Goal: Information Seeking & Learning: Learn about a topic

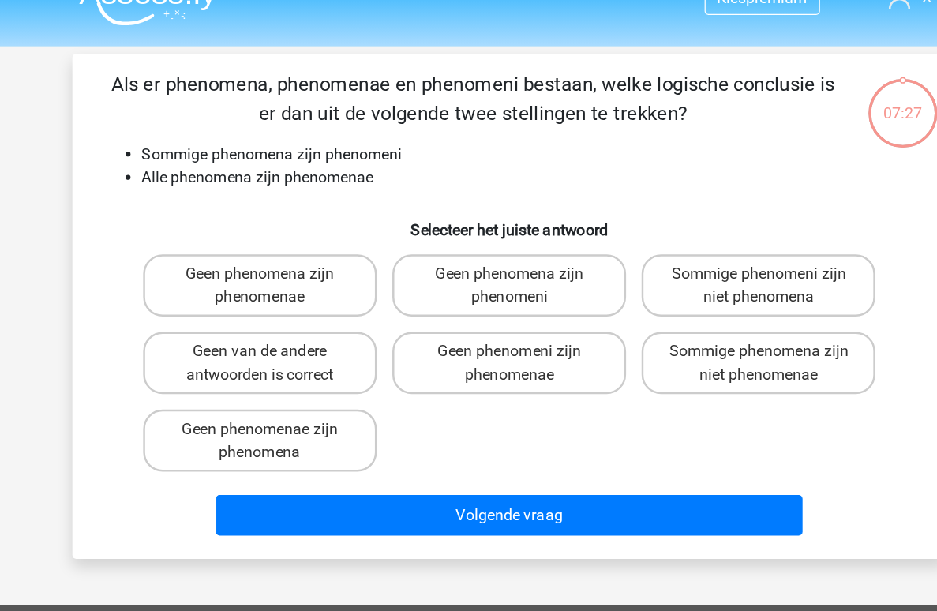
click at [449, 197] on h6 "Selecteer het juiste antwoord" at bounding box center [469, 210] width 662 height 28
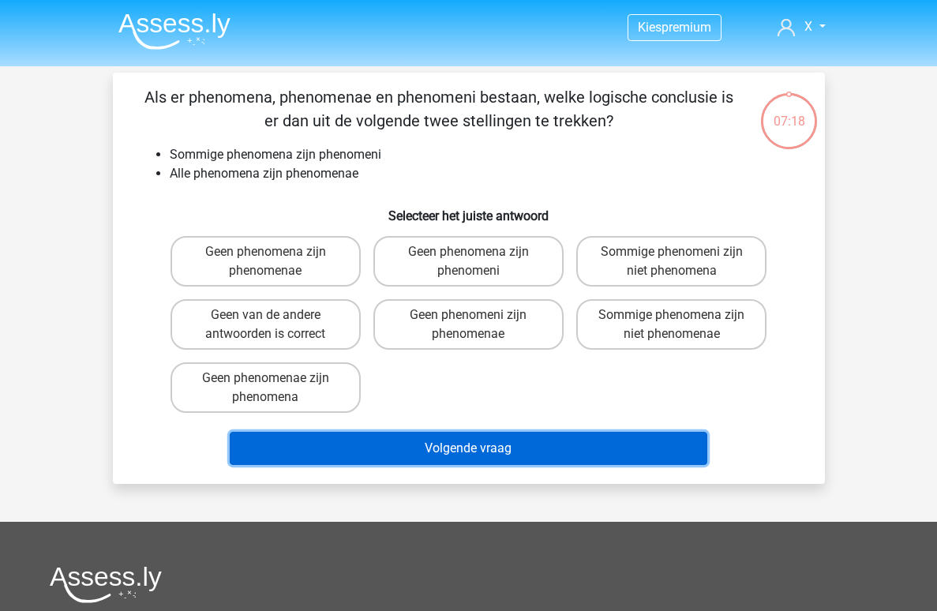
click at [426, 452] on button "Volgende vraag" at bounding box center [469, 448] width 478 height 33
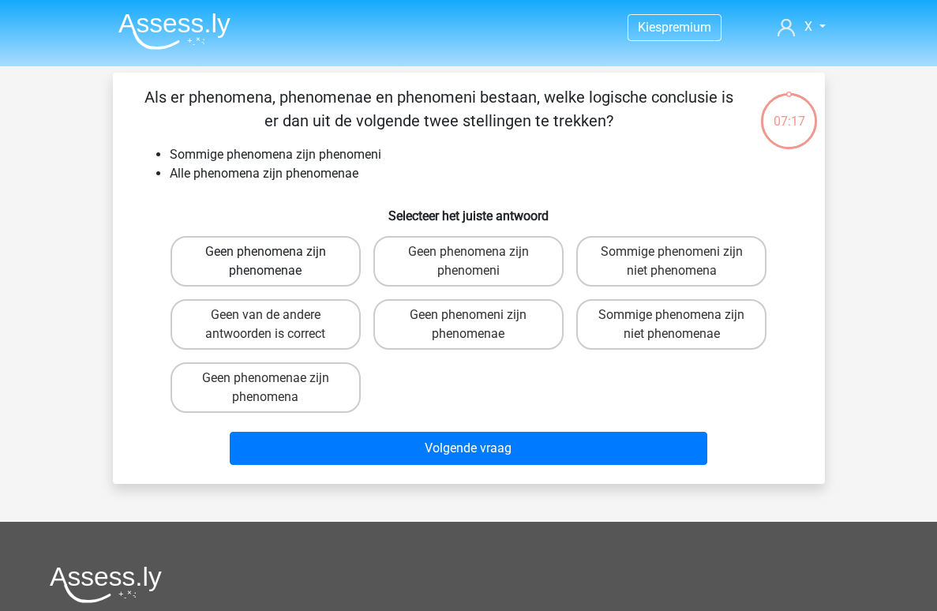
click at [355, 273] on label "Geen phenomena zijn phenomenae" at bounding box center [266, 261] width 190 height 51
click at [276, 262] on input "Geen phenomena zijn phenomenae" at bounding box center [270, 257] width 10 height 10
radio input "true"
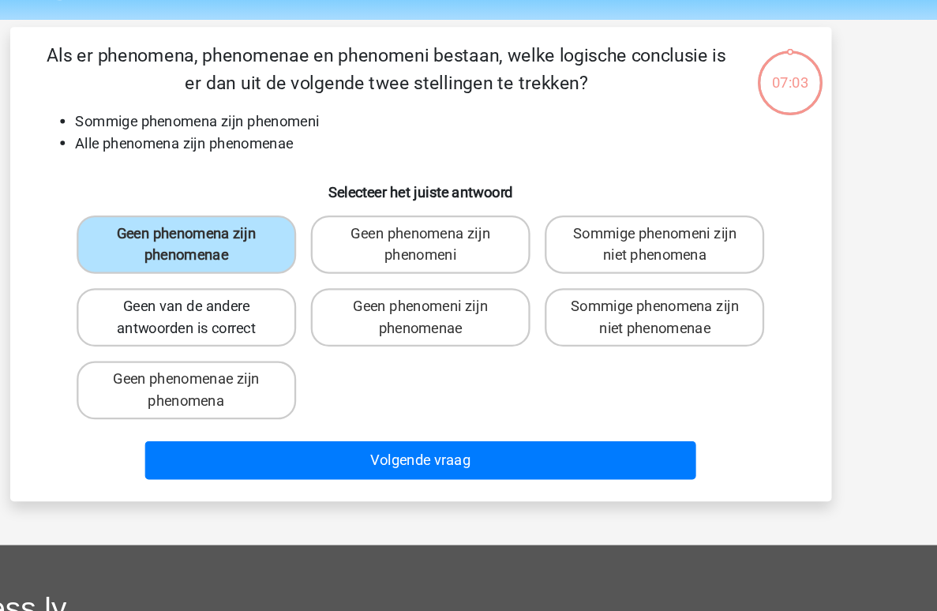
click at [293, 326] on label "Geen van de andere antwoorden is correct" at bounding box center [266, 324] width 190 height 51
click at [276, 325] on input "Geen van de andere antwoorden is correct" at bounding box center [270, 320] width 10 height 10
radio input "true"
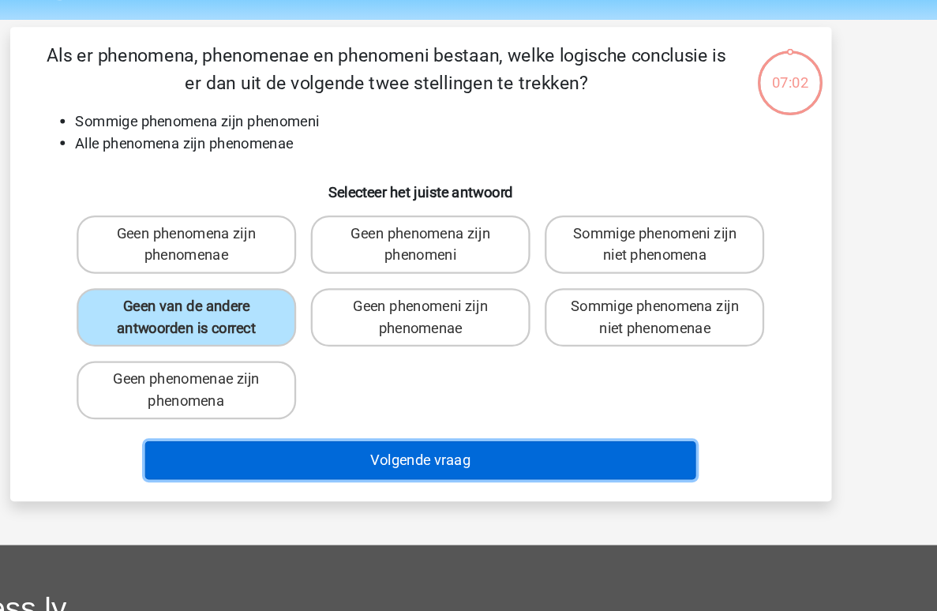
click at [434, 449] on button "Volgende vraag" at bounding box center [469, 448] width 478 height 33
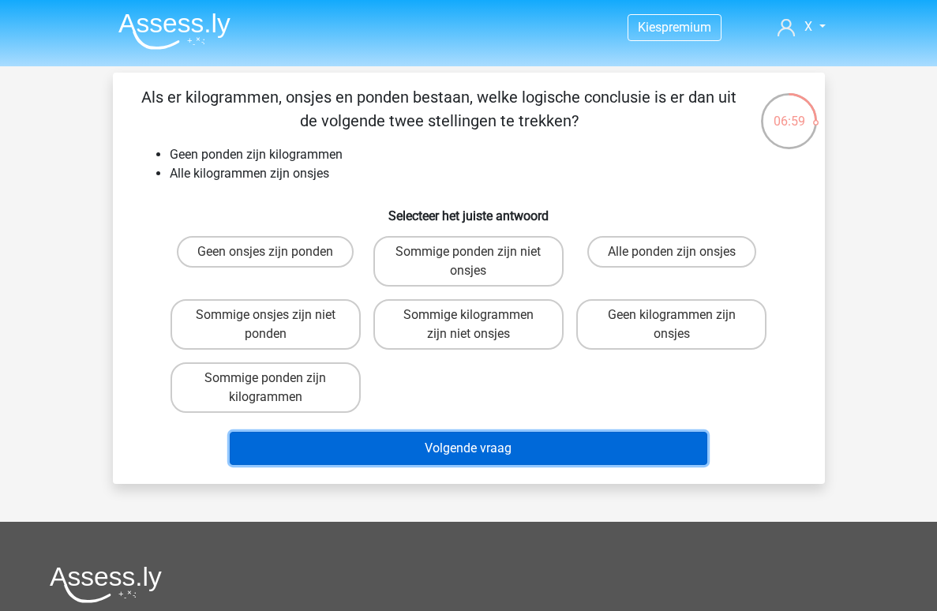
click at [395, 447] on button "Volgende vraag" at bounding box center [469, 448] width 478 height 33
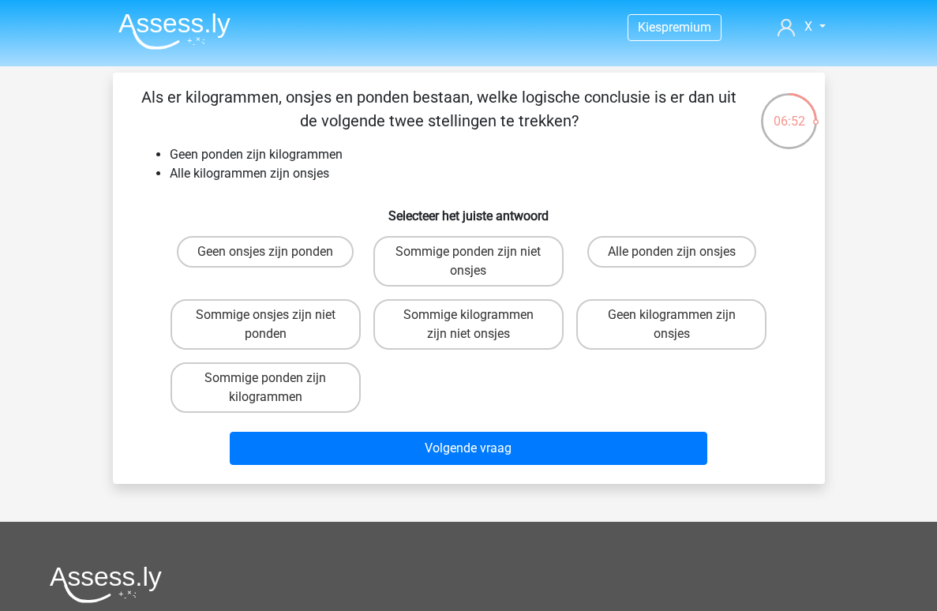
click at [293, 160] on li "Geen ponden zijn kilogrammen" at bounding box center [485, 154] width 630 height 19
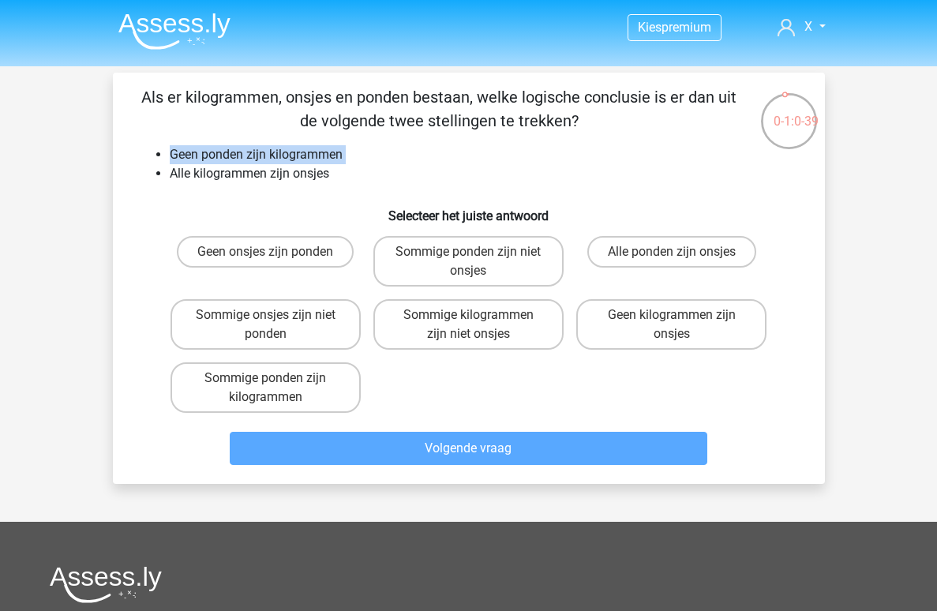
click at [628, 155] on li "Geen ponden zijn kilogrammen" at bounding box center [485, 154] width 630 height 19
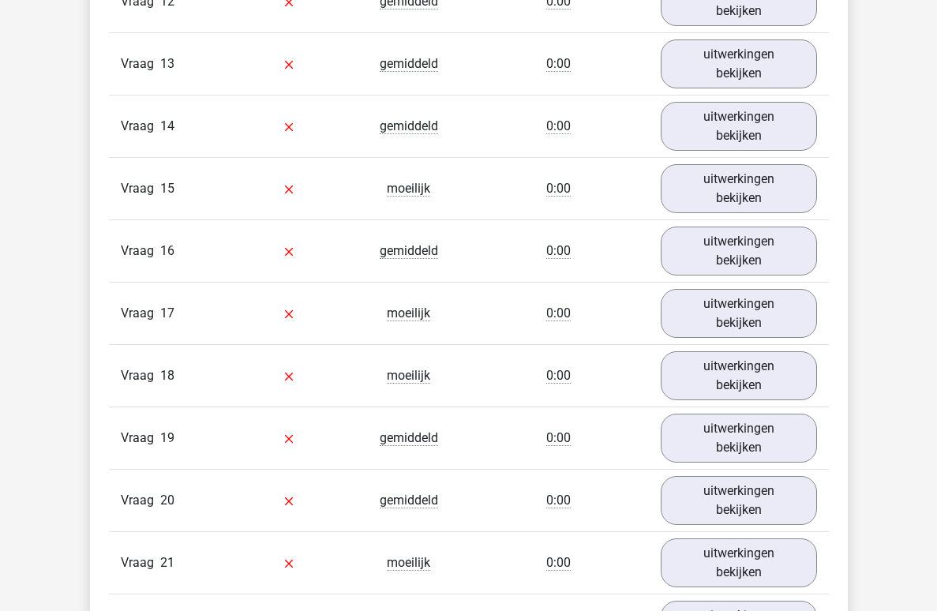
scroll to position [2121, 0]
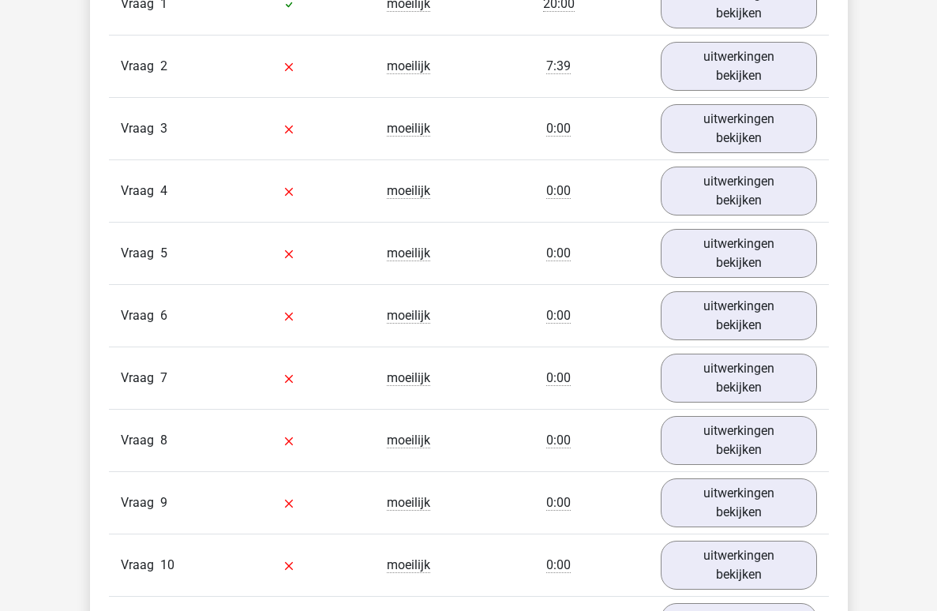
scroll to position [1166, 0]
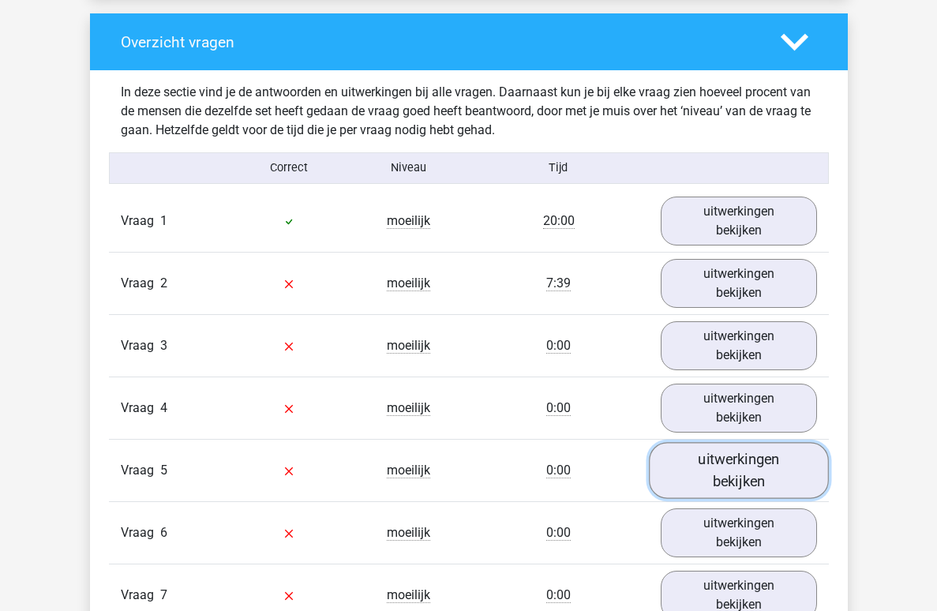
click at [802, 442] on link "uitwerkingen bekijken" at bounding box center [739, 470] width 180 height 56
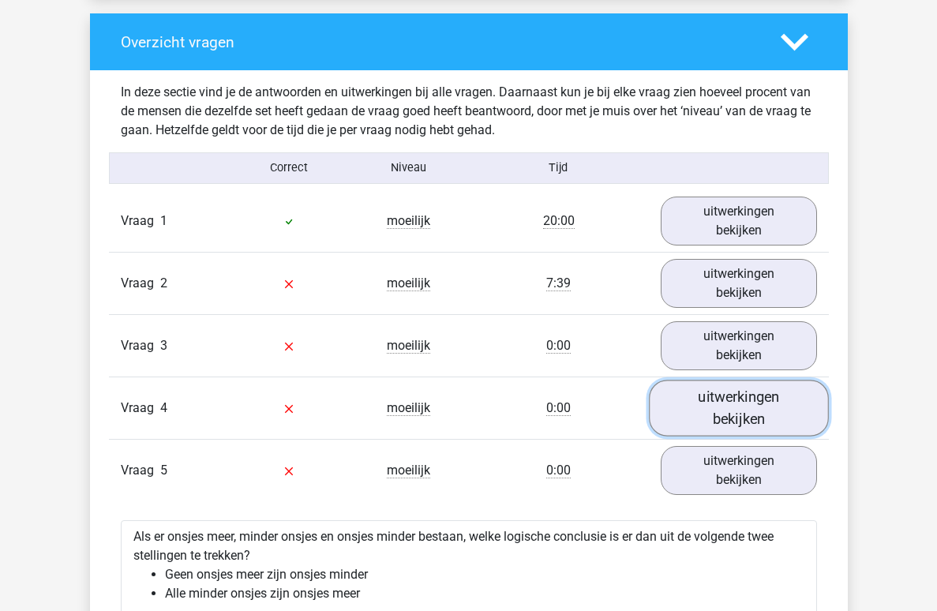
click at [750, 380] on link "uitwerkingen bekijken" at bounding box center [739, 408] width 180 height 56
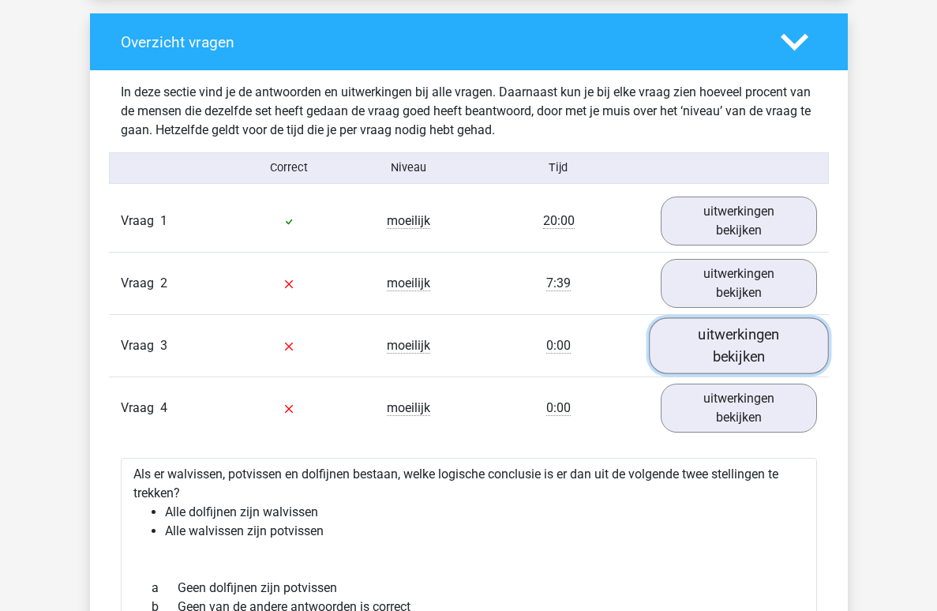
click at [766, 318] on link "uitwerkingen bekijken" at bounding box center [739, 346] width 180 height 56
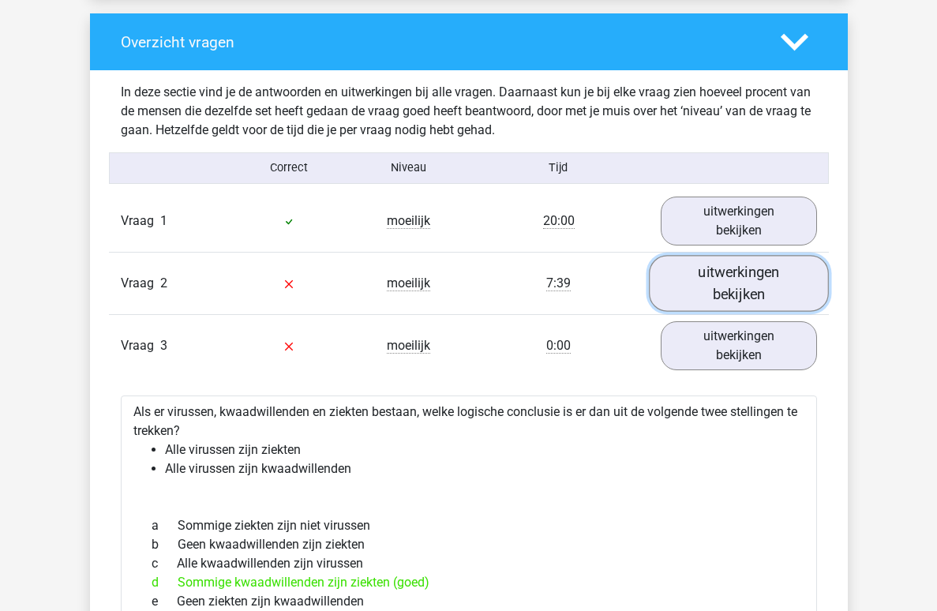
click at [766, 276] on link "uitwerkingen bekijken" at bounding box center [739, 283] width 180 height 56
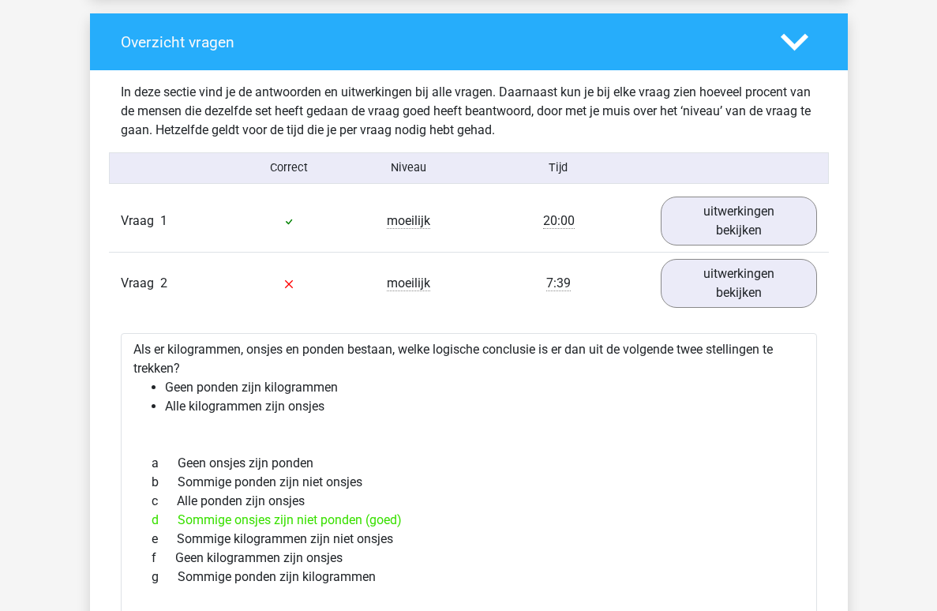
click at [767, 232] on div "Vraag 1 moeilijk 20:00 uitwerkingen bekijken" at bounding box center [469, 221] width 720 height 62
click at [779, 217] on link "uitwerkingen bekijken" at bounding box center [739, 221] width 180 height 56
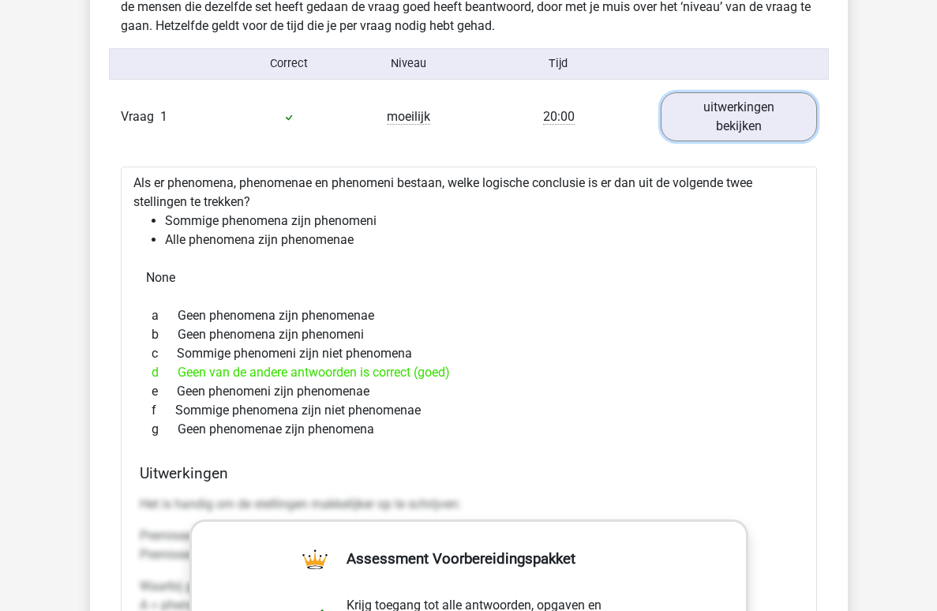
scroll to position [1272, 0]
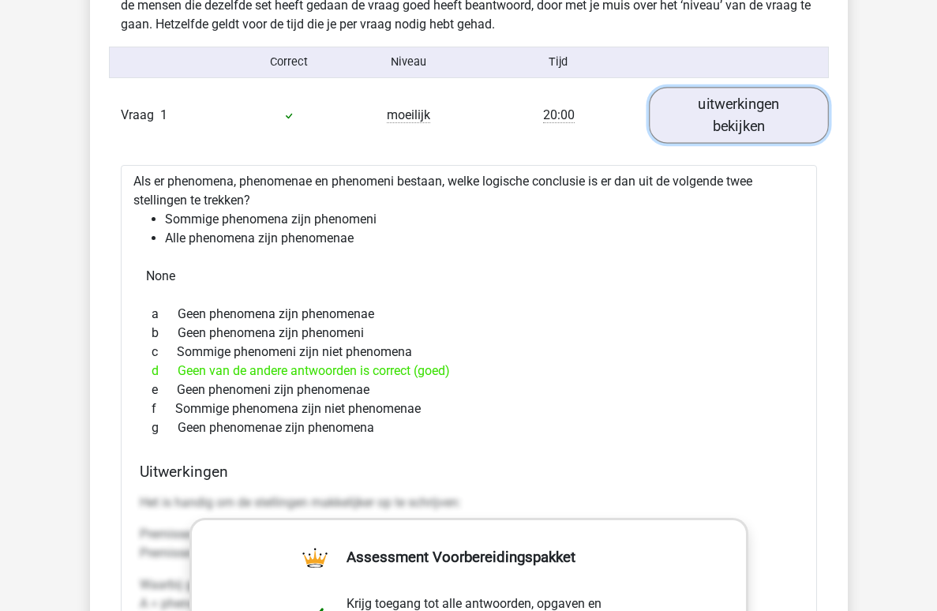
click at [765, 116] on link "uitwerkingen bekijken" at bounding box center [739, 115] width 180 height 56
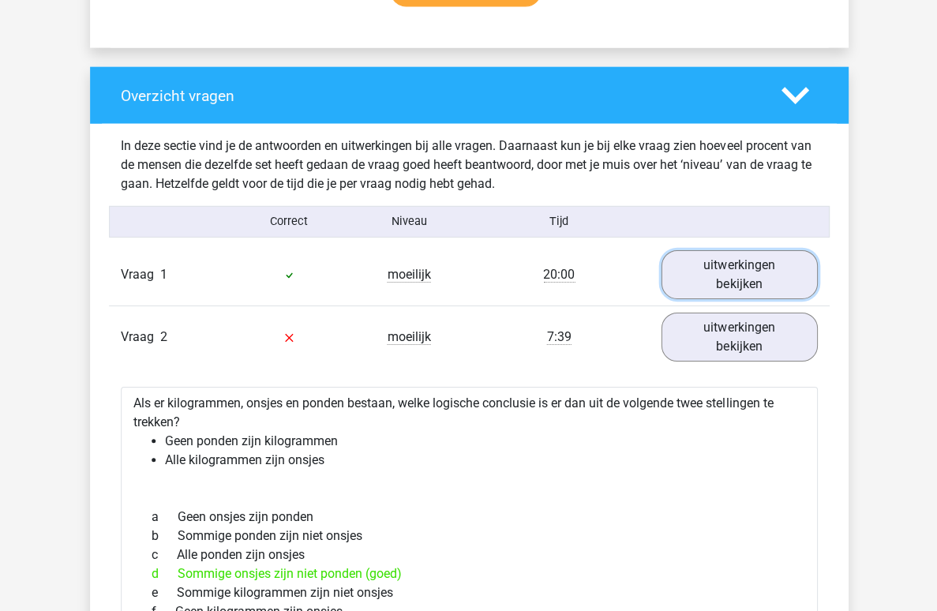
scroll to position [1111, 0]
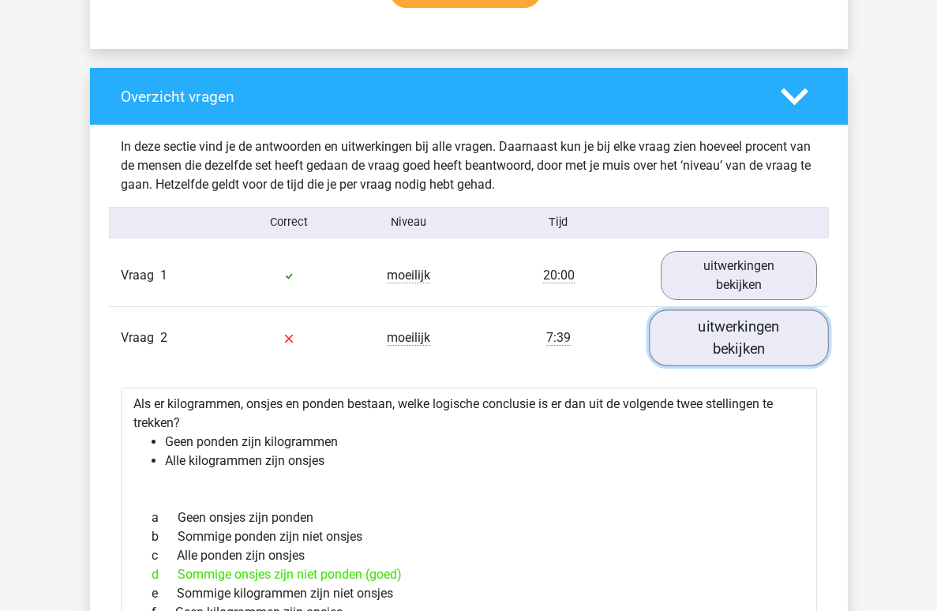
click at [713, 312] on link "uitwerkingen bekijken" at bounding box center [739, 338] width 180 height 56
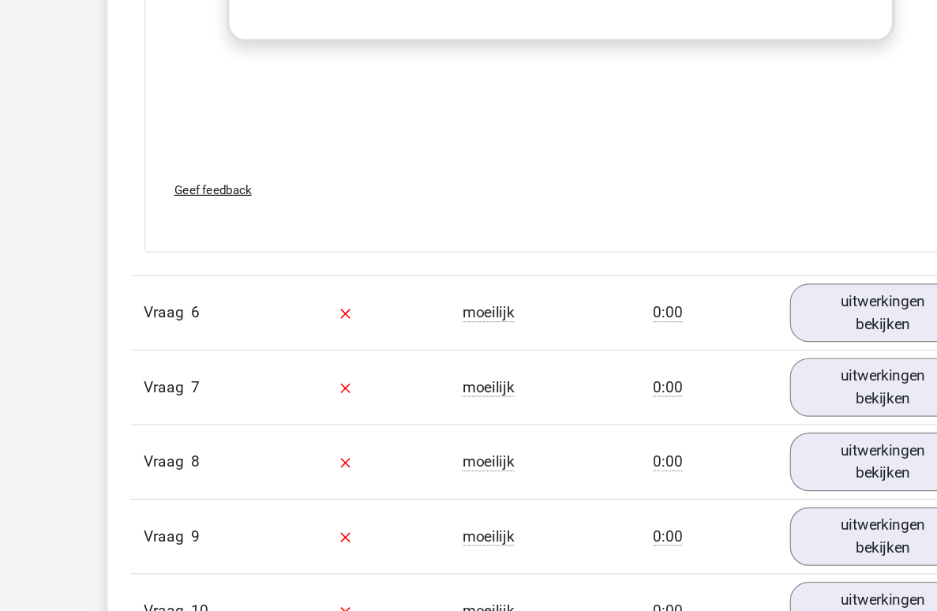
scroll to position [4004, 0]
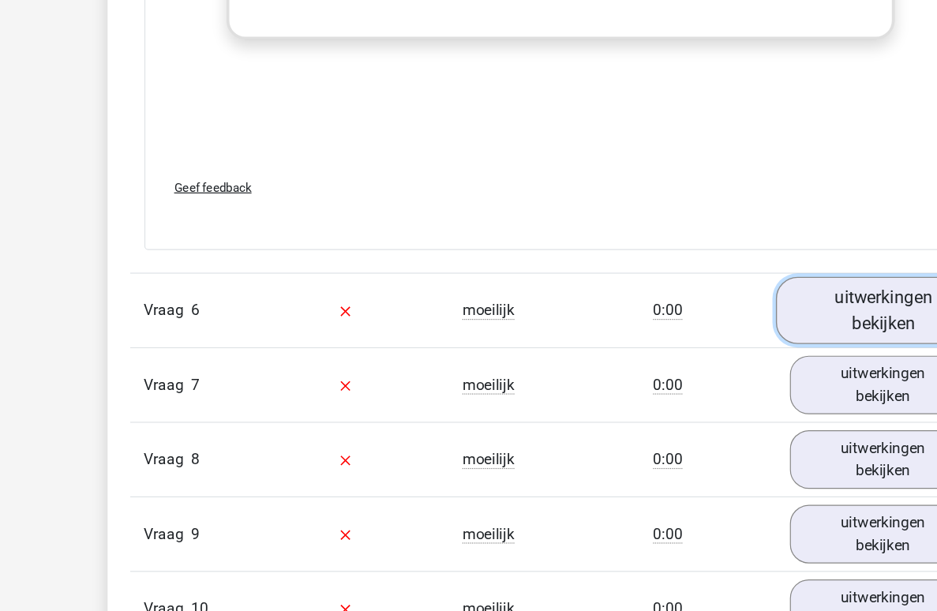
click at [761, 331] on link "uitwerkingen bekijken" at bounding box center [739, 359] width 180 height 56
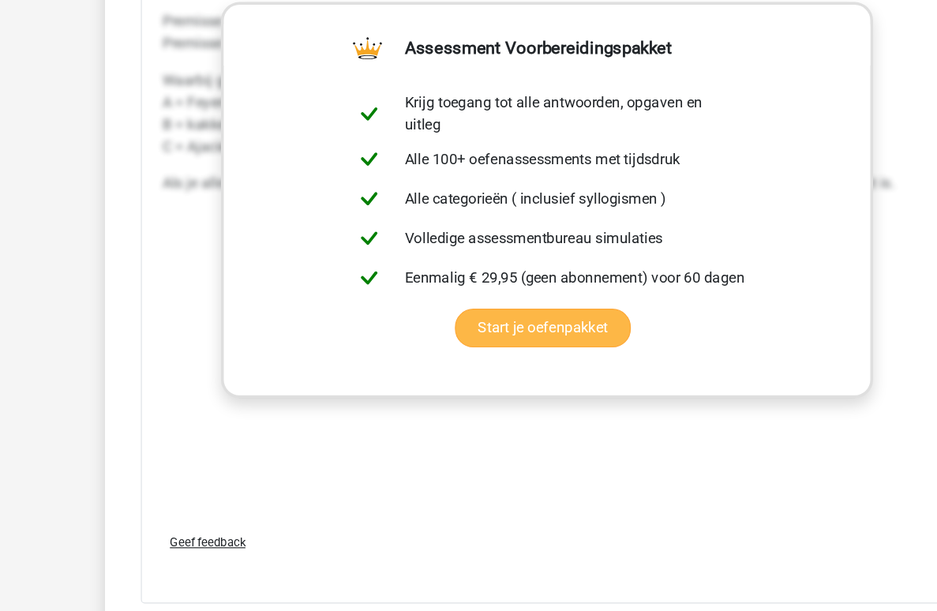
scroll to position [4798, 0]
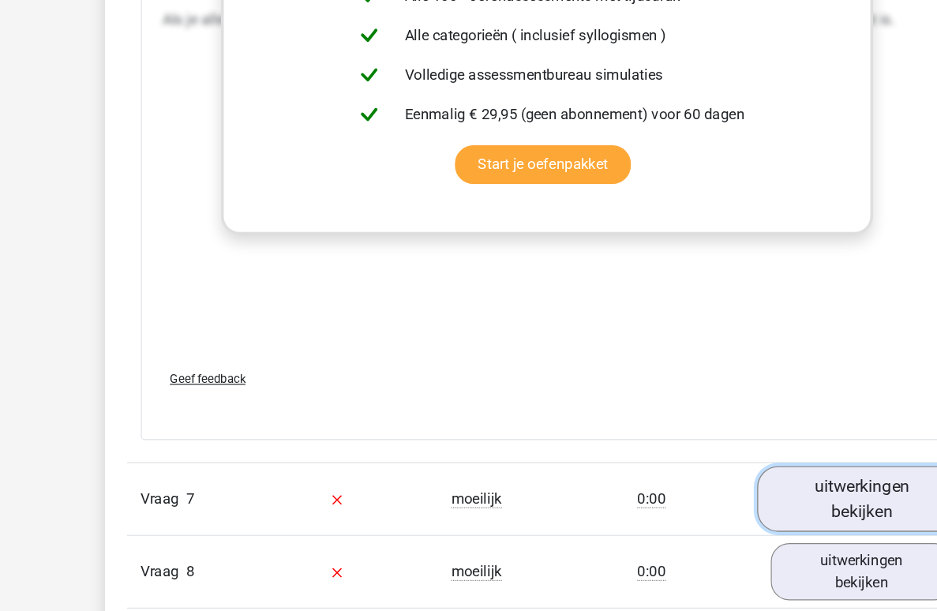
click at [735, 487] on link "uitwerkingen bekijken" at bounding box center [739, 515] width 180 height 56
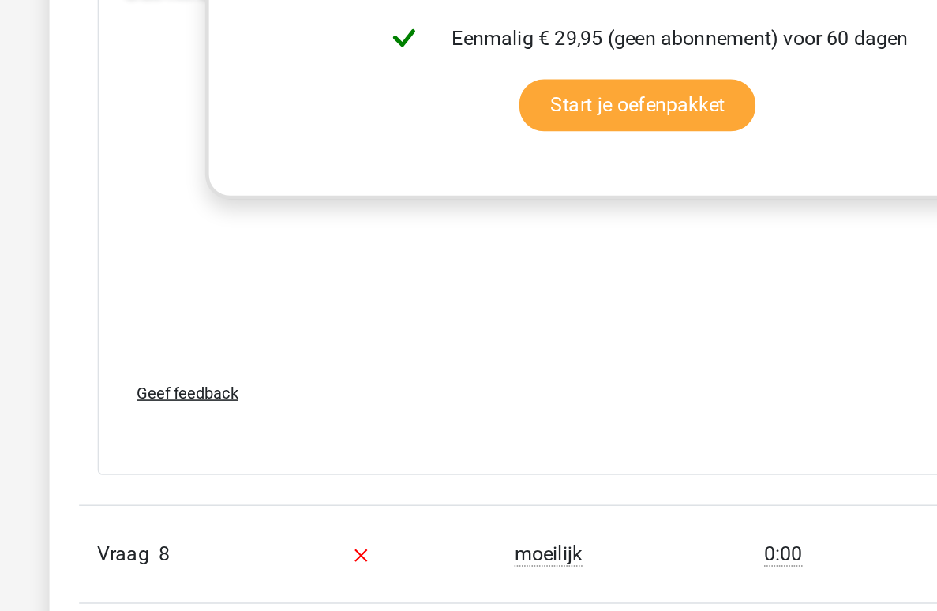
scroll to position [5688, 0]
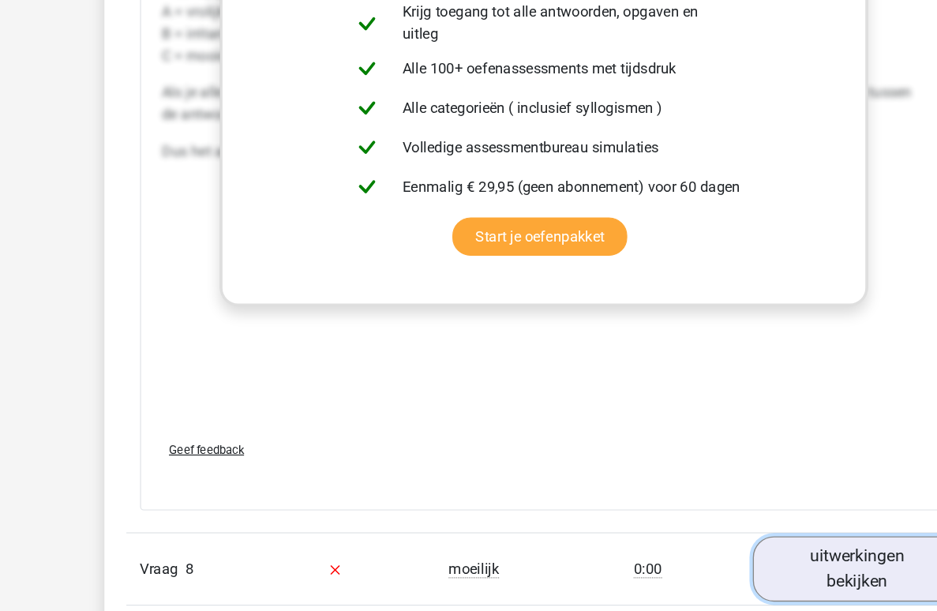
click at [753, 547] on link "uitwerkingen bekijken" at bounding box center [739, 575] width 180 height 56
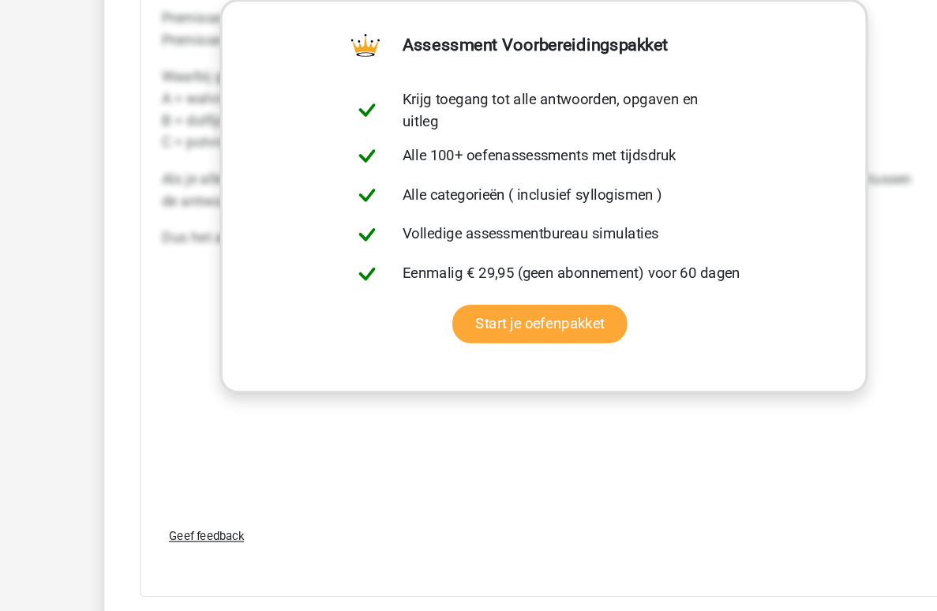
scroll to position [6669, 0]
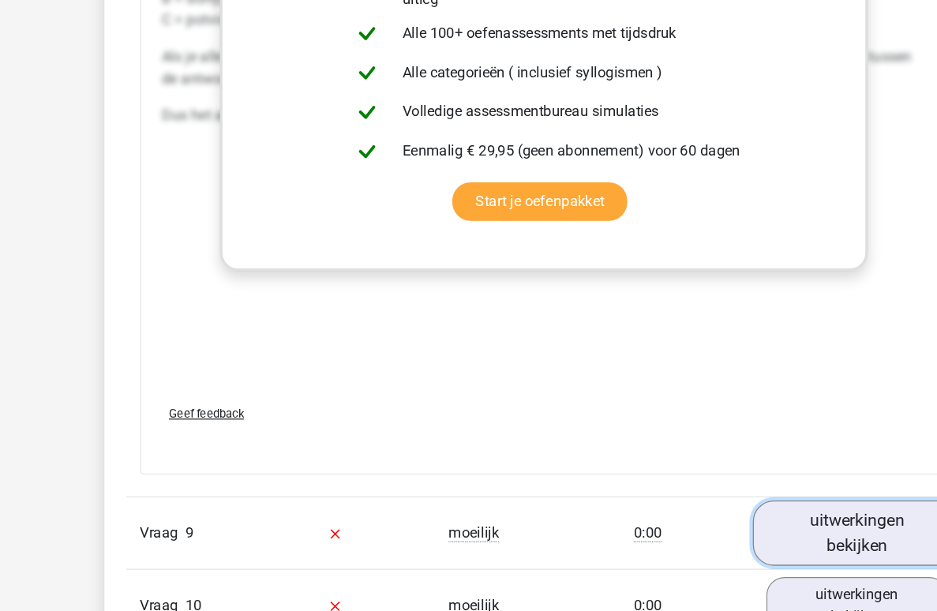
click at [724, 517] on link "uitwerkingen bekijken" at bounding box center [739, 545] width 180 height 56
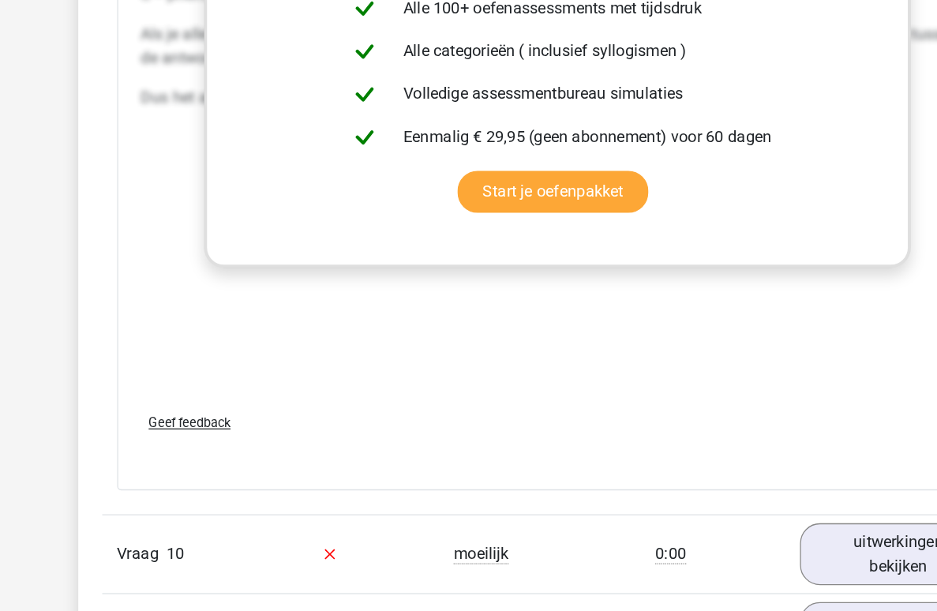
scroll to position [7667, 0]
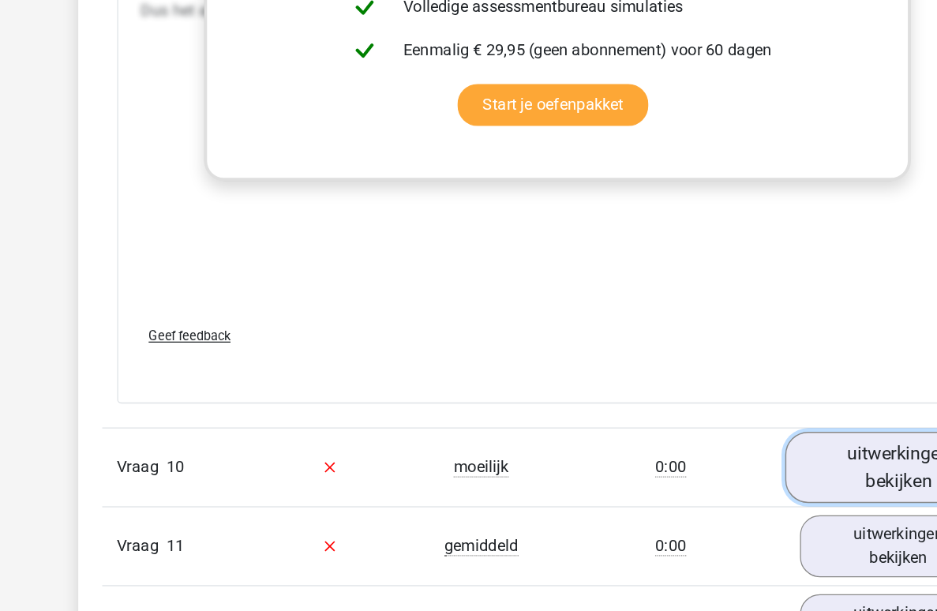
click at [708, 469] on link "uitwerkingen bekijken" at bounding box center [739, 497] width 180 height 56
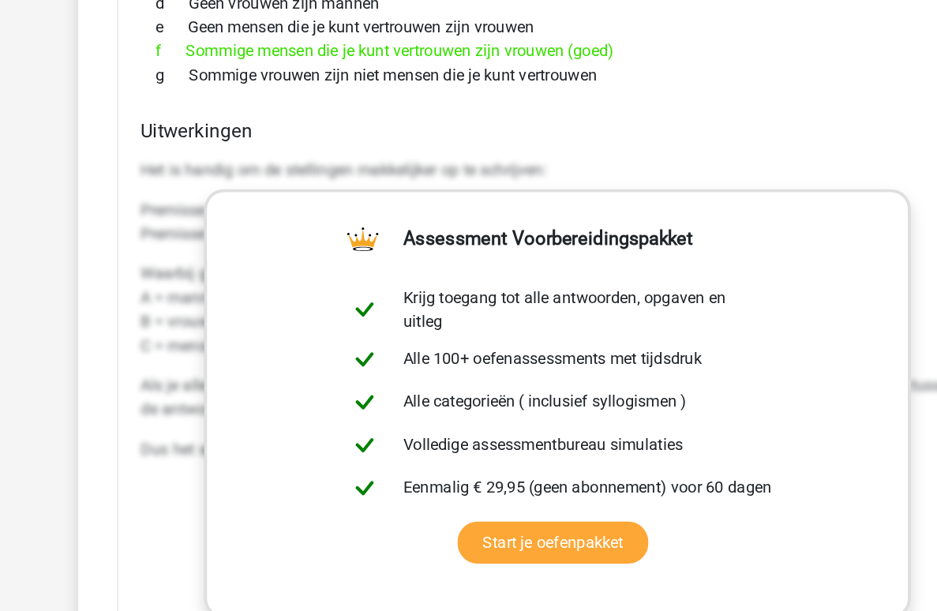
scroll to position [8454, 0]
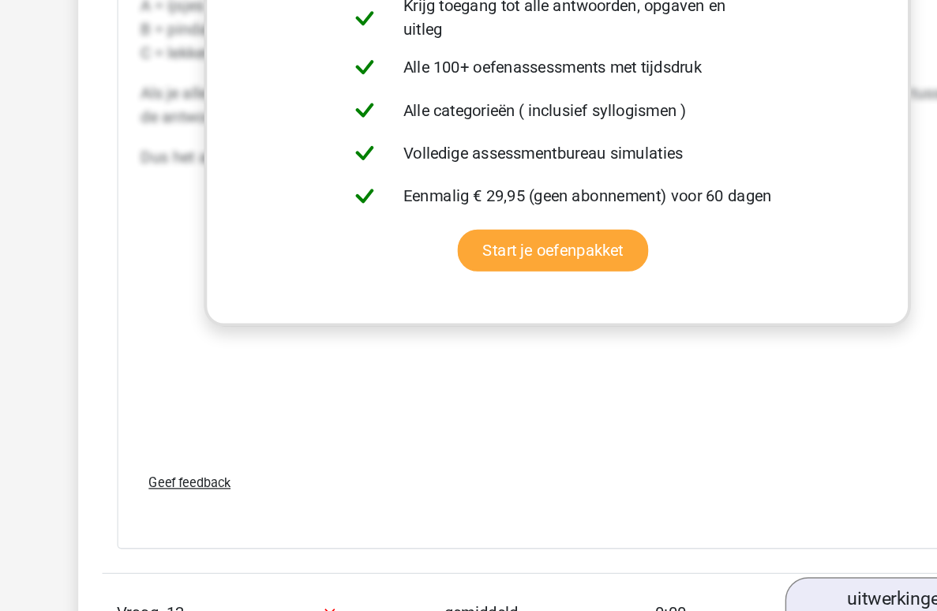
scroll to position [9456, 0]
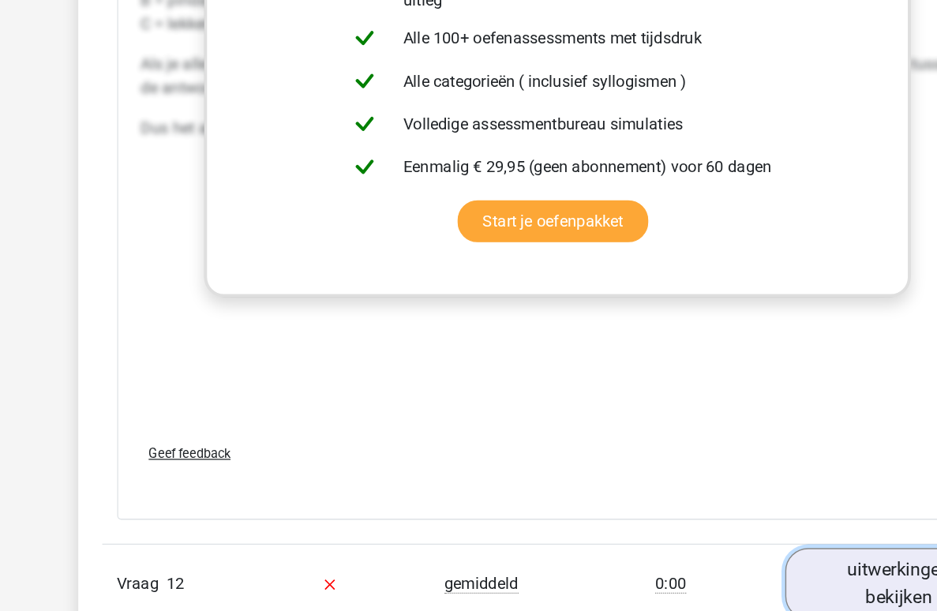
click at [717, 561] on link "uitwerkingen bekijken" at bounding box center [739, 589] width 180 height 56
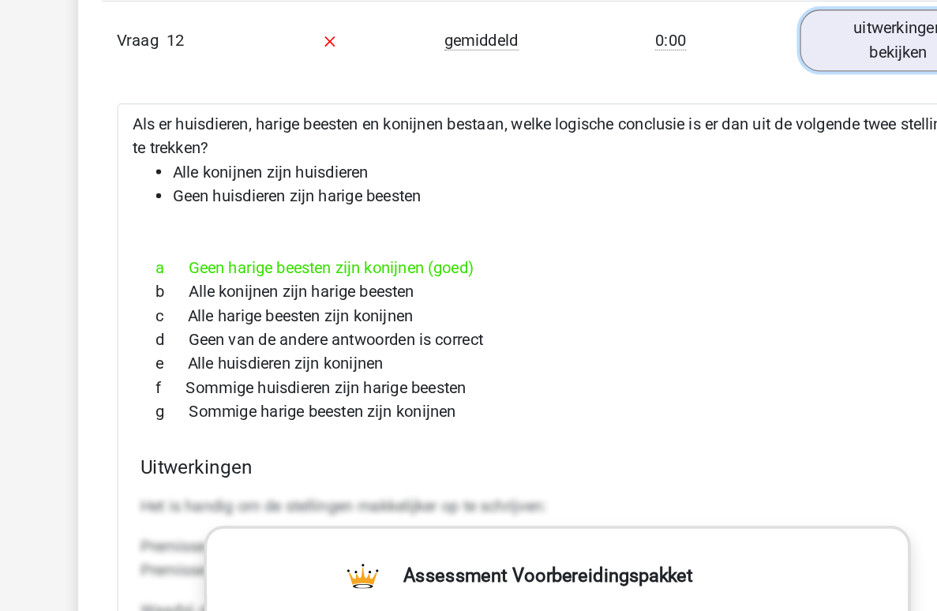
scroll to position [10396, 0]
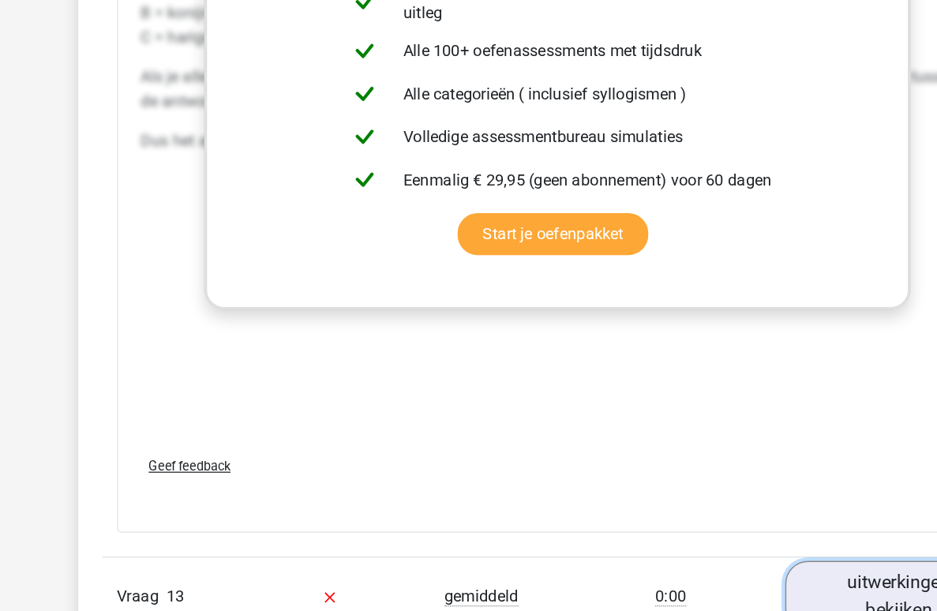
click at [731, 572] on link "uitwerkingen bekijken" at bounding box center [739, 600] width 180 height 56
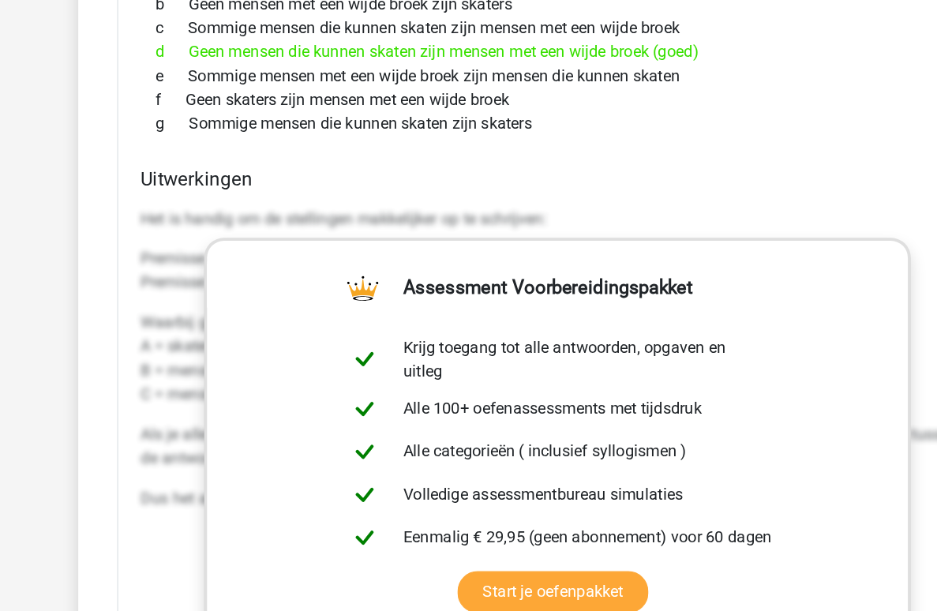
scroll to position [11263, 0]
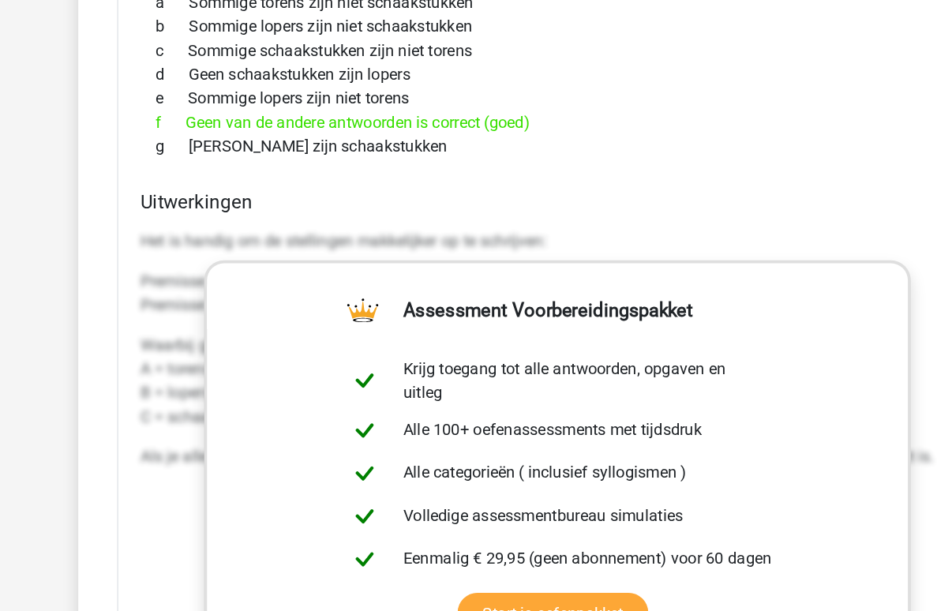
scroll to position [12035, 0]
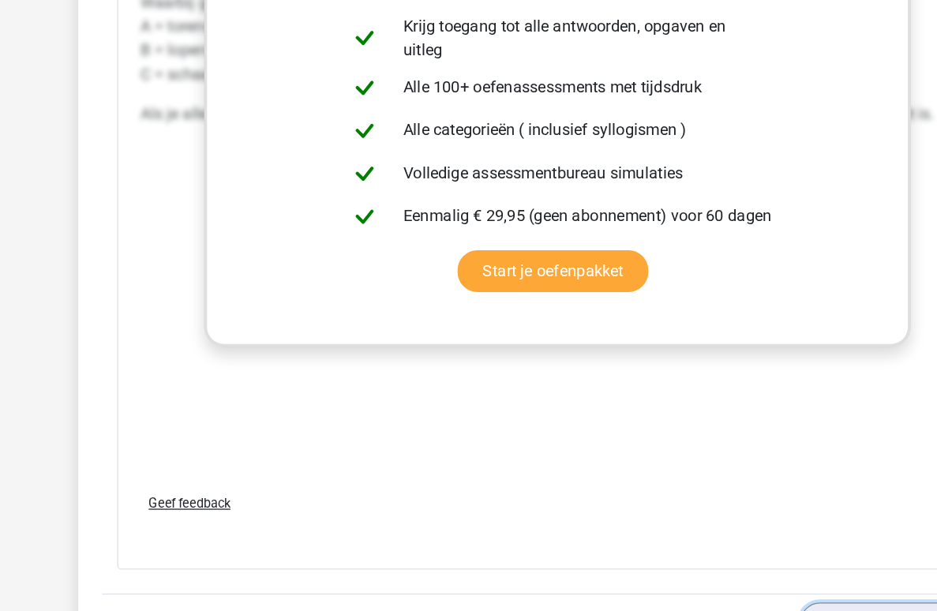
scroll to position [12269, 0]
drag, startPoint x: 204, startPoint y: 403, endPoint x: 235, endPoint y: 403, distance: 31.6
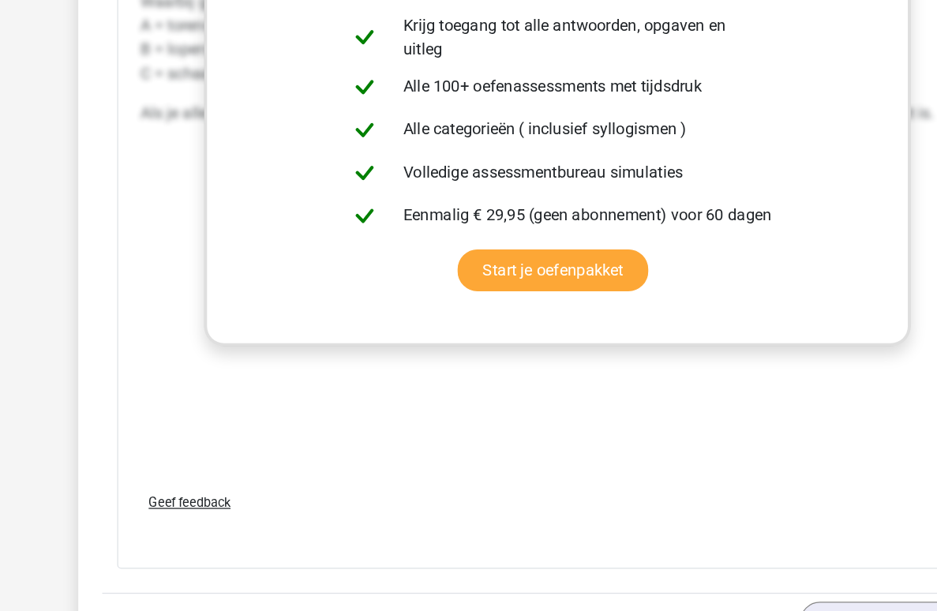
drag, startPoint x: 235, startPoint y: 403, endPoint x: 196, endPoint y: 403, distance: 39.5
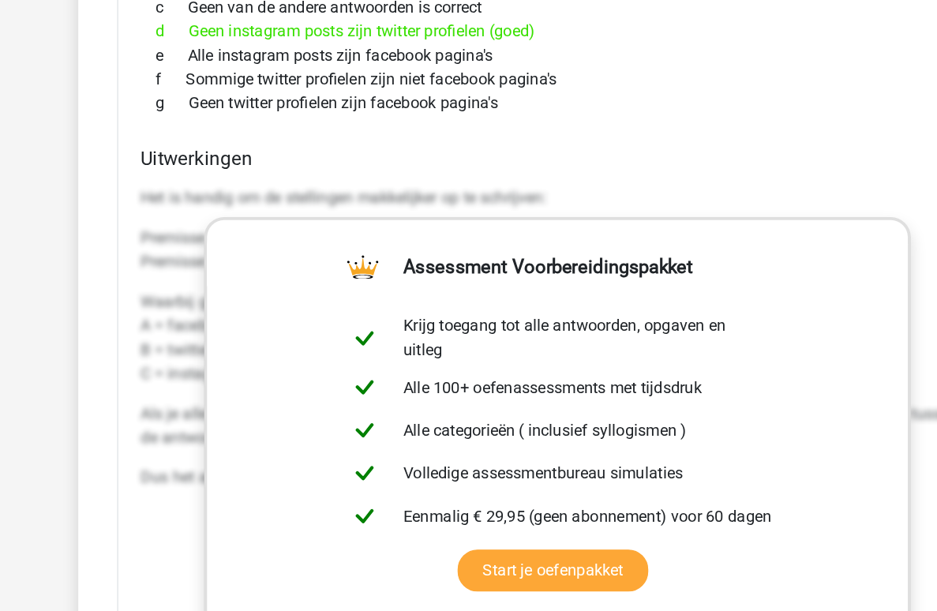
scroll to position [13066, 0]
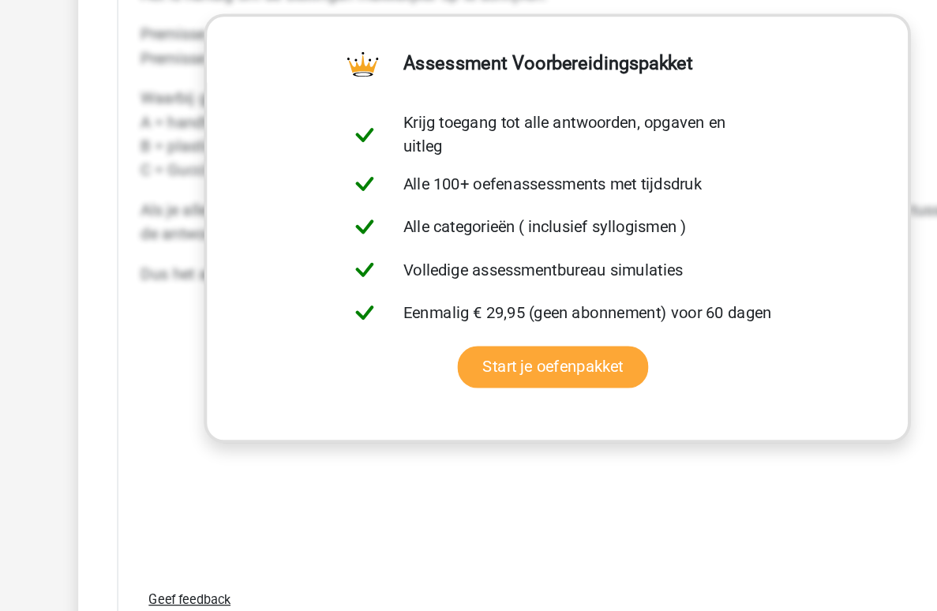
scroll to position [14273, 0]
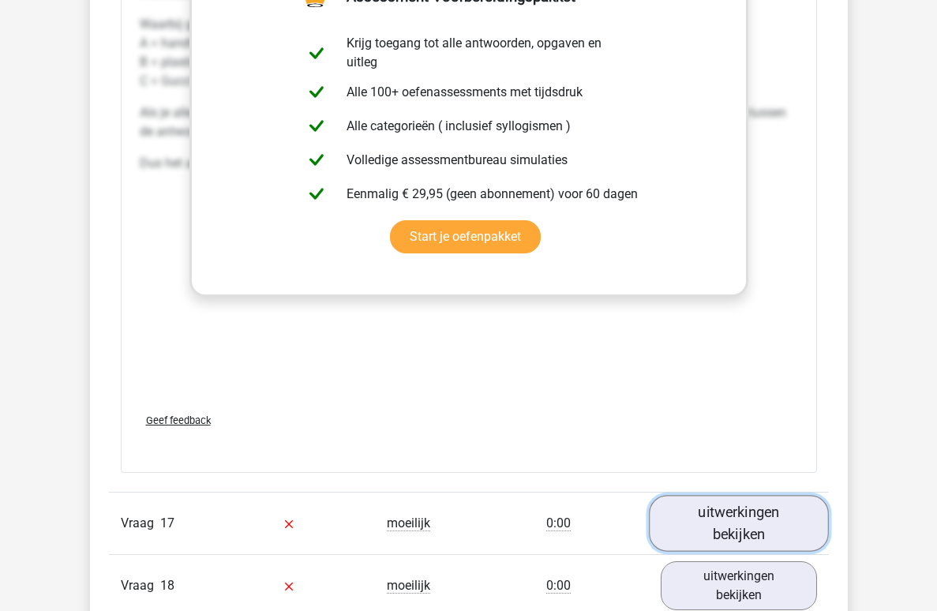
click at [756, 496] on link "uitwerkingen bekijken" at bounding box center [739, 524] width 180 height 56
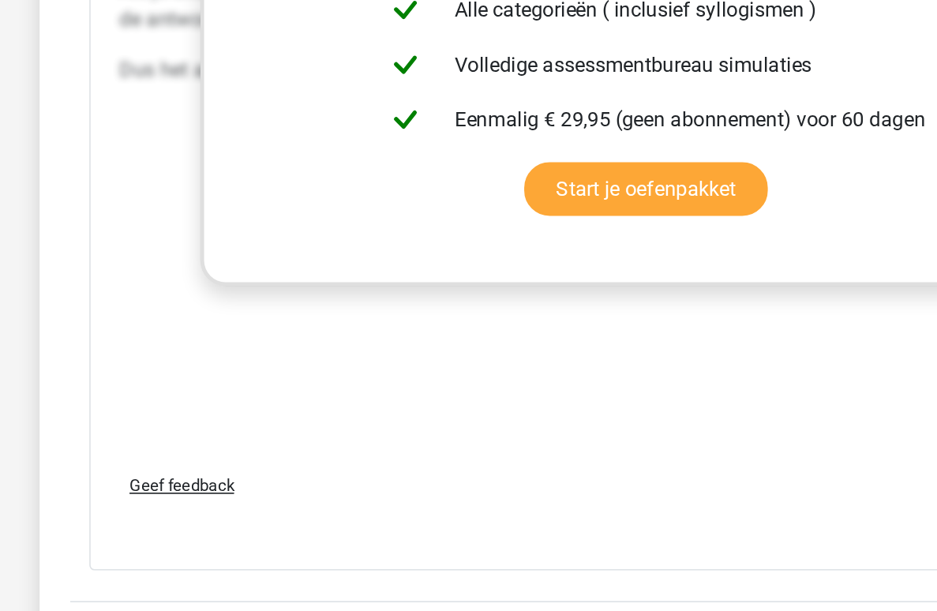
scroll to position [14187, 0]
